Goal: Transaction & Acquisition: Purchase product/service

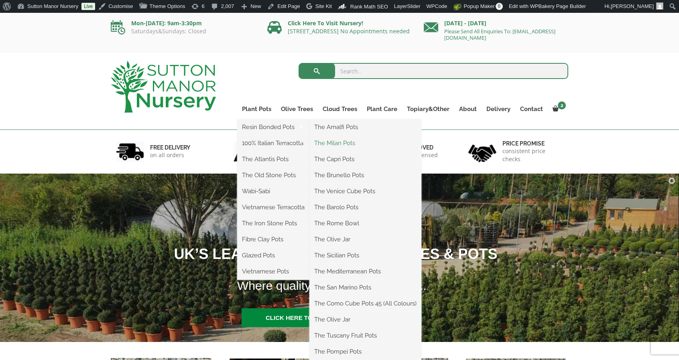
click at [332, 141] on link "The Milan Pots" at bounding box center [365, 143] width 112 height 12
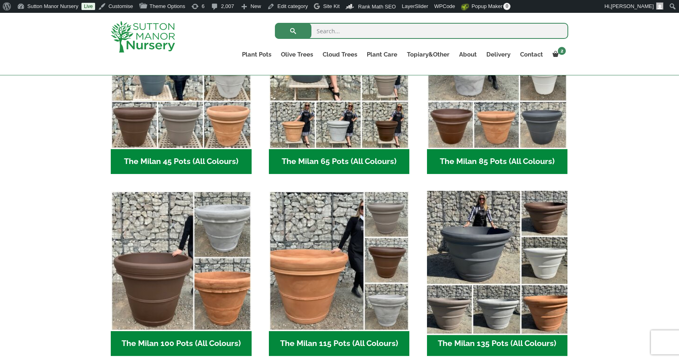
scroll to position [281, 0]
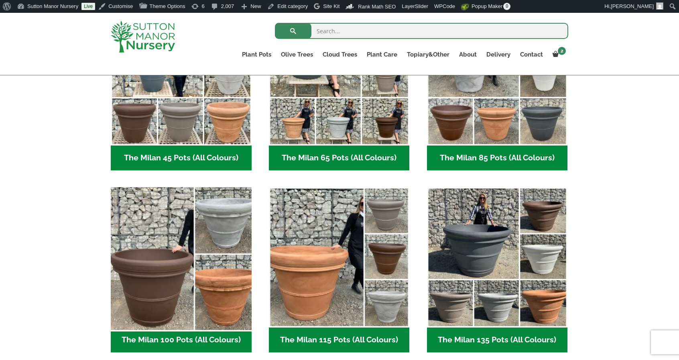
click at [239, 253] on img "Visit product category The Milan 100 Pots (All Colours)" at bounding box center [181, 258] width 148 height 148
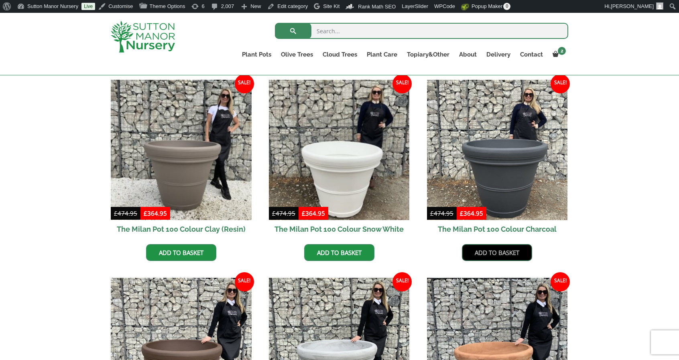
scroll to position [321, 0]
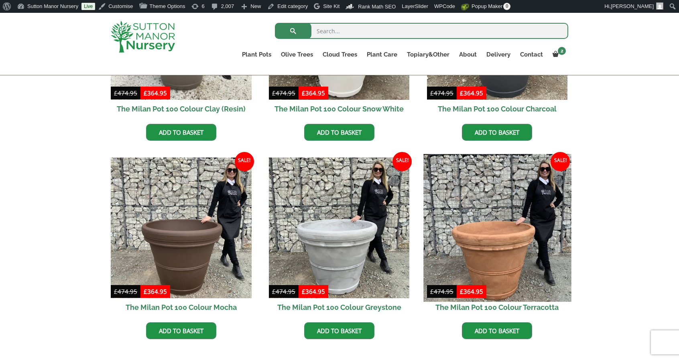
click at [513, 242] on img at bounding box center [497, 228] width 148 height 148
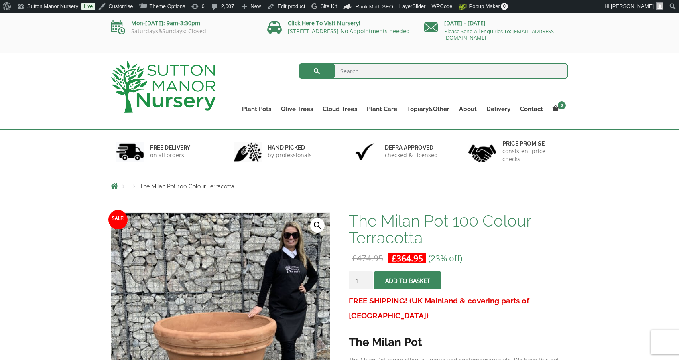
click at [141, 80] on img at bounding box center [163, 87] width 105 height 52
